Goal: Transaction & Acquisition: Book appointment/travel/reservation

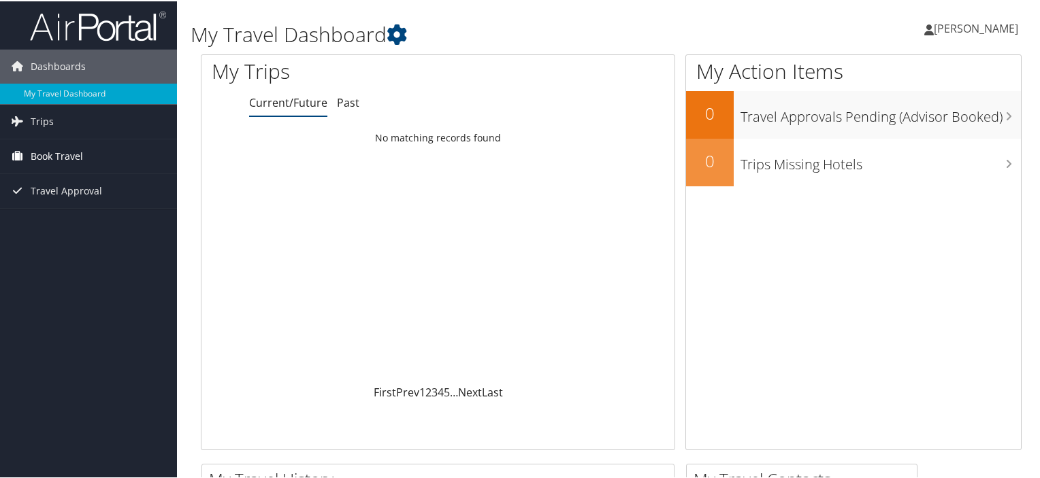
click at [50, 155] on span "Book Travel" at bounding box center [57, 155] width 52 height 34
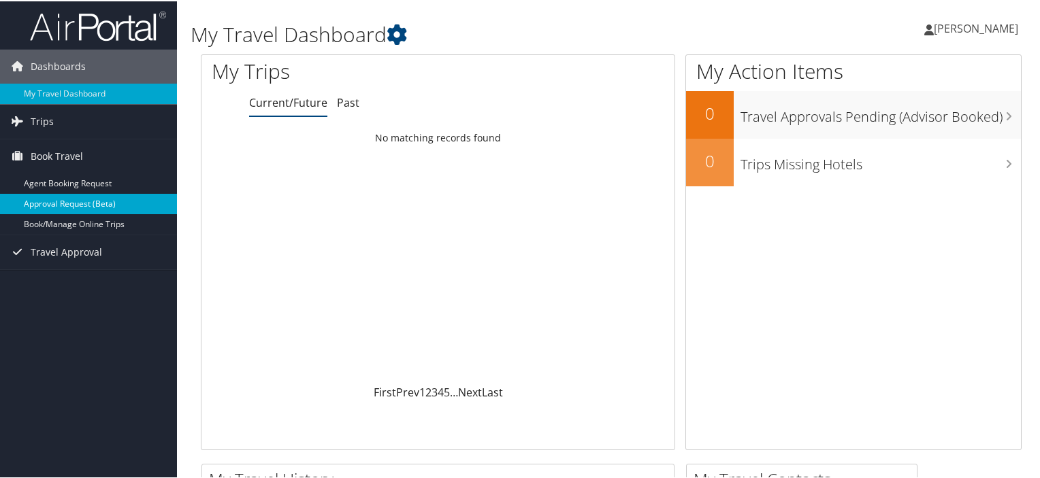
click at [68, 203] on link "Approval Request (Beta)" at bounding box center [88, 203] width 177 height 20
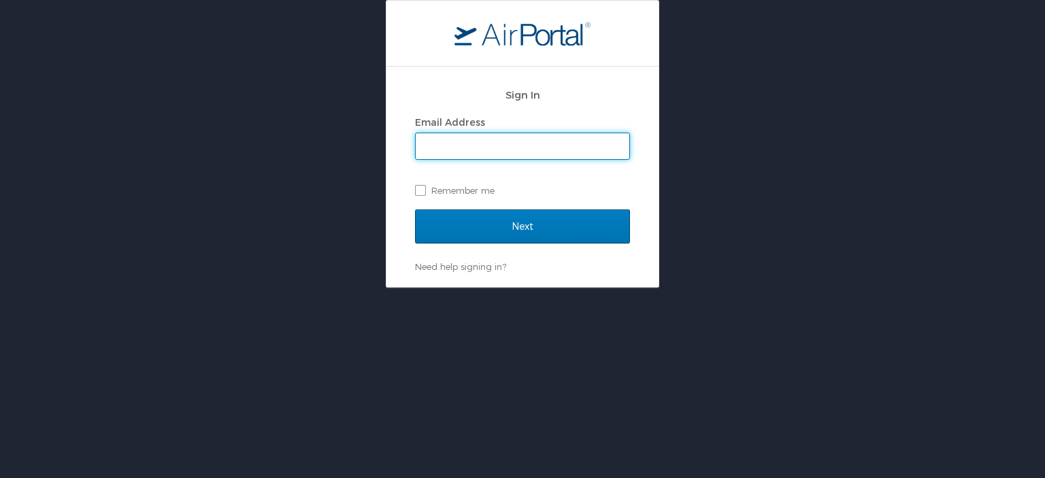
type input "julissa.guzman@shipmonk.com"
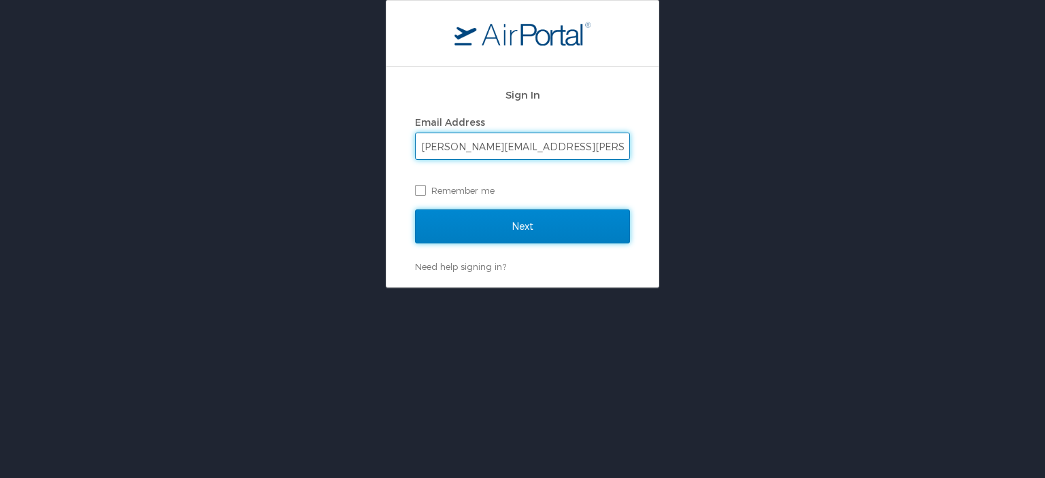
click at [448, 230] on input "Next" at bounding box center [522, 227] width 215 height 34
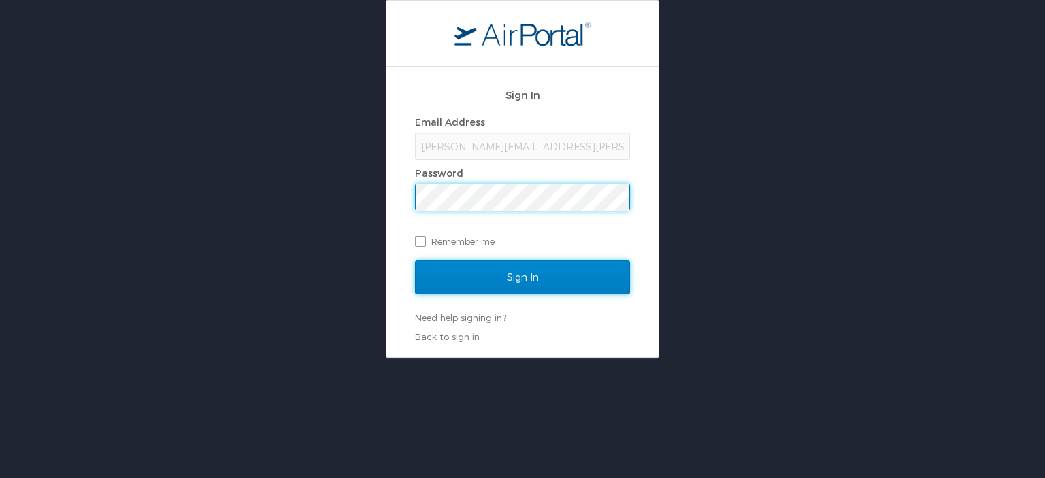
click at [496, 285] on input "Sign In" at bounding box center [522, 278] width 215 height 34
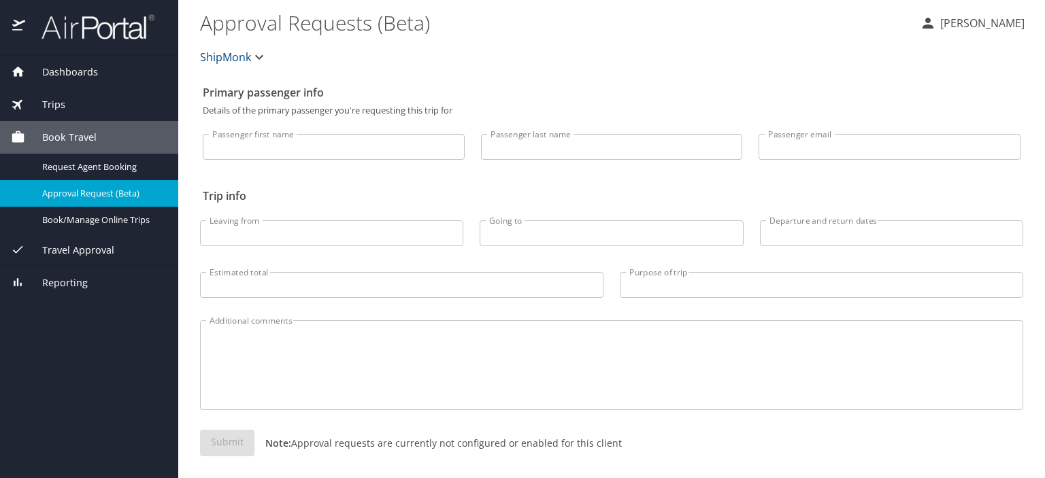
scroll to position [7, 0]
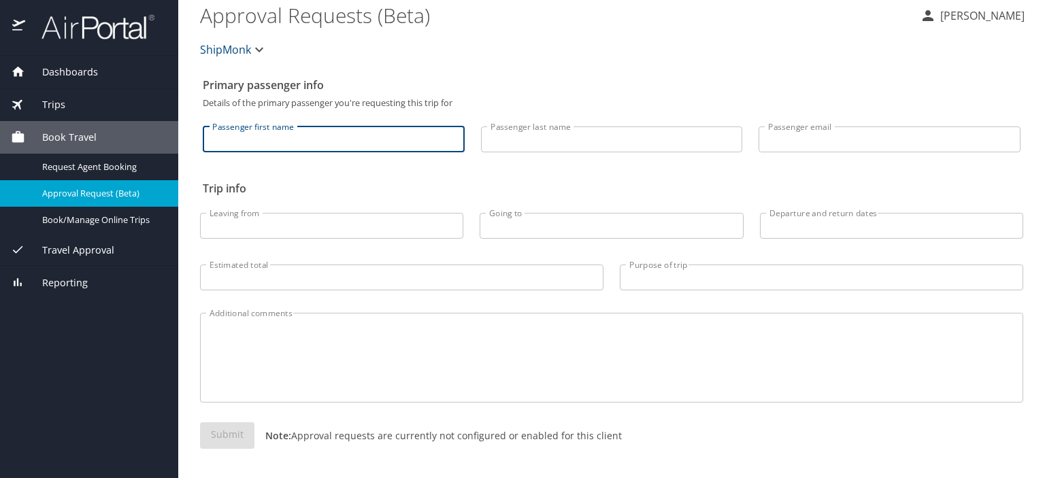
click at [264, 142] on input "Passenger first name" at bounding box center [334, 140] width 262 height 26
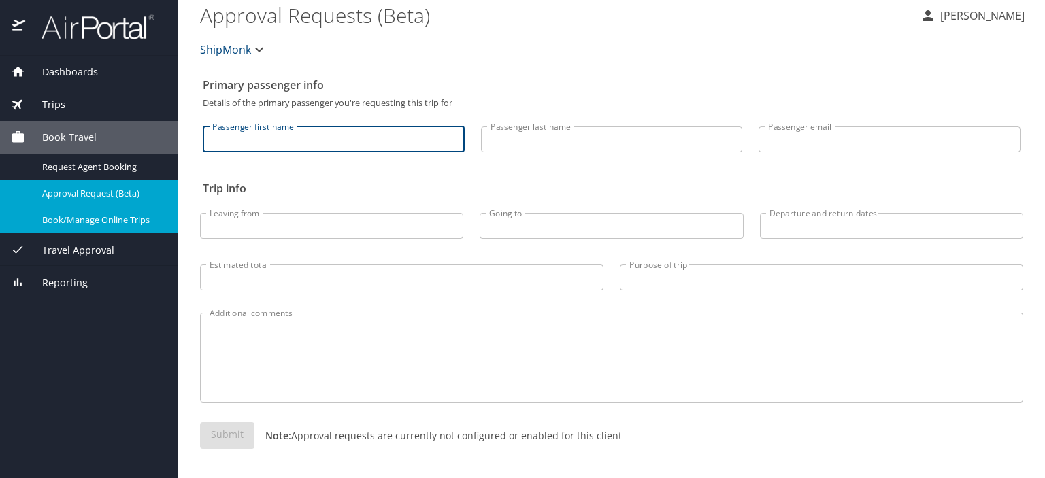
click at [76, 218] on span "Book/Manage Online Trips" at bounding box center [102, 220] width 120 height 13
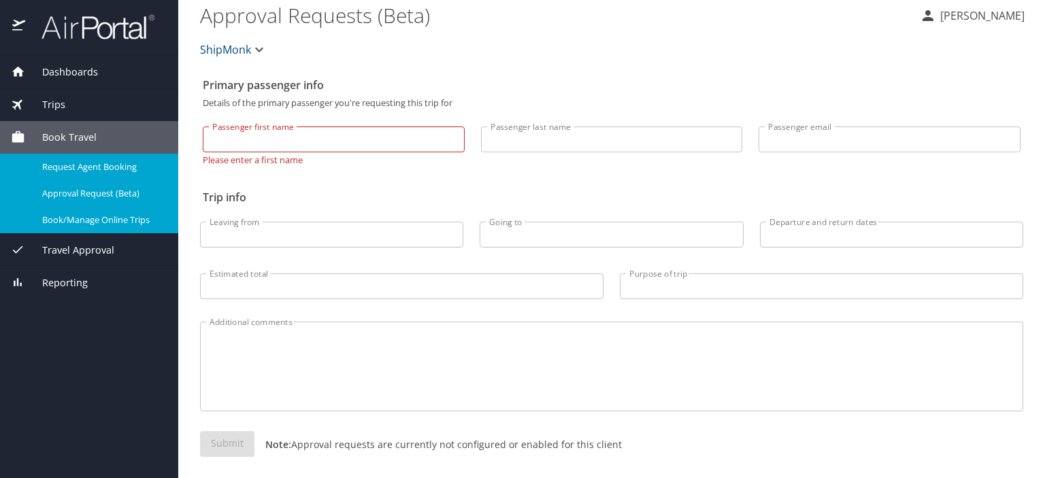
click at [60, 164] on span "Request Agent Booking" at bounding box center [102, 167] width 120 height 13
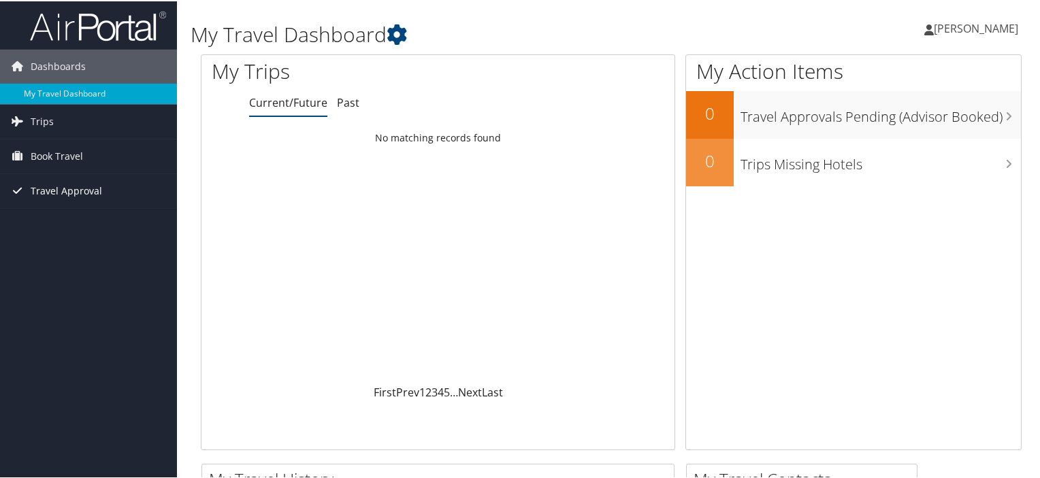
click at [61, 190] on span "Travel Approval" at bounding box center [66, 190] width 71 height 34
click at [71, 156] on span "Book Travel" at bounding box center [57, 155] width 52 height 34
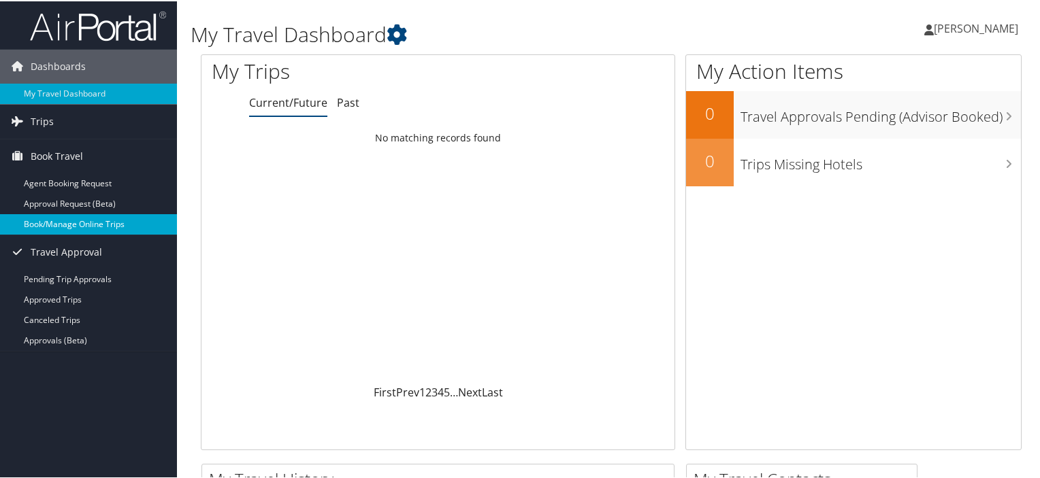
click at [50, 223] on link "Book/Manage Online Trips" at bounding box center [88, 223] width 177 height 20
